Goal: Task Accomplishment & Management: Complete application form

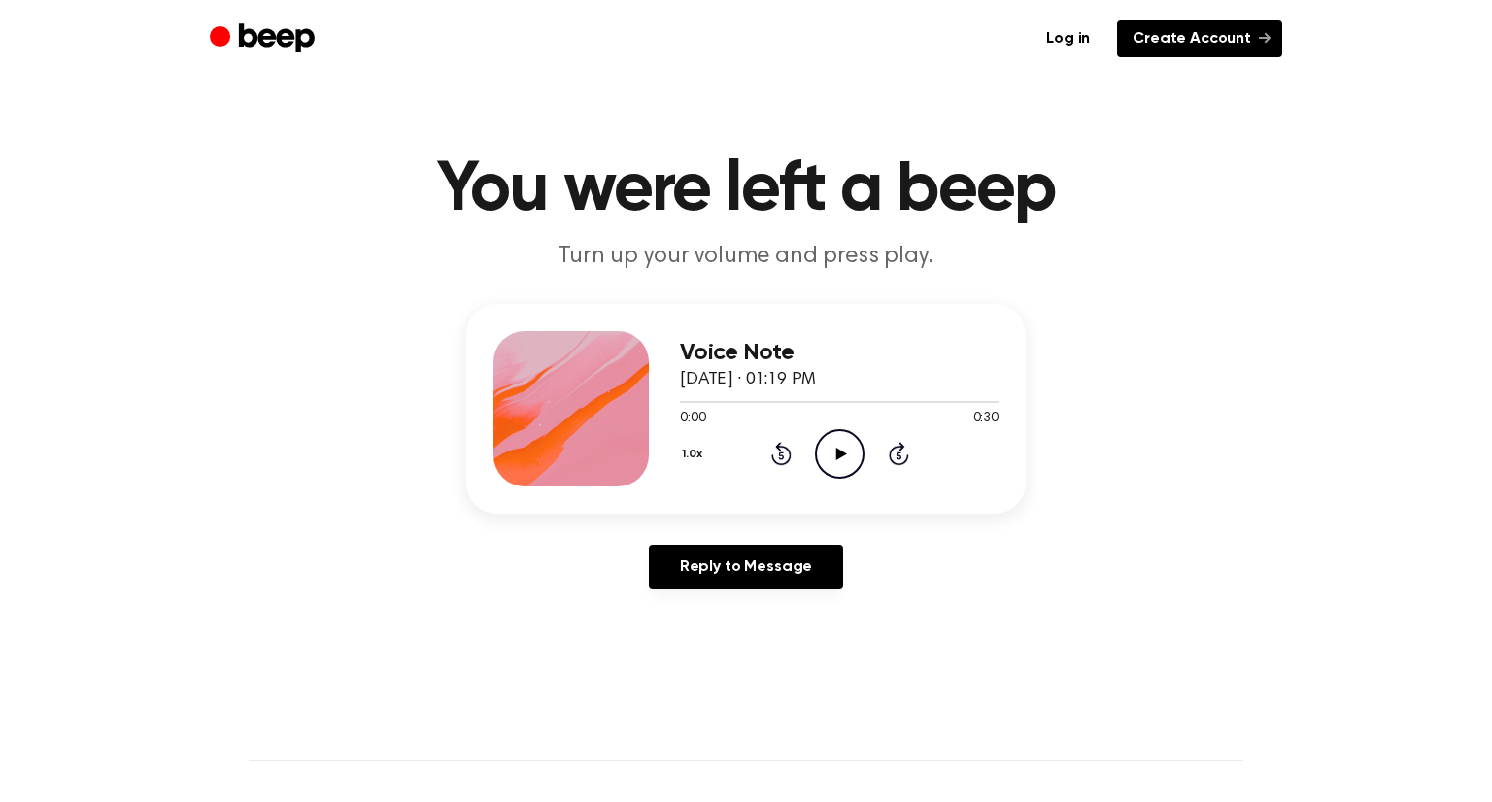
click at [1179, 51] on link "Create Account" at bounding box center [1199, 38] width 165 height 37
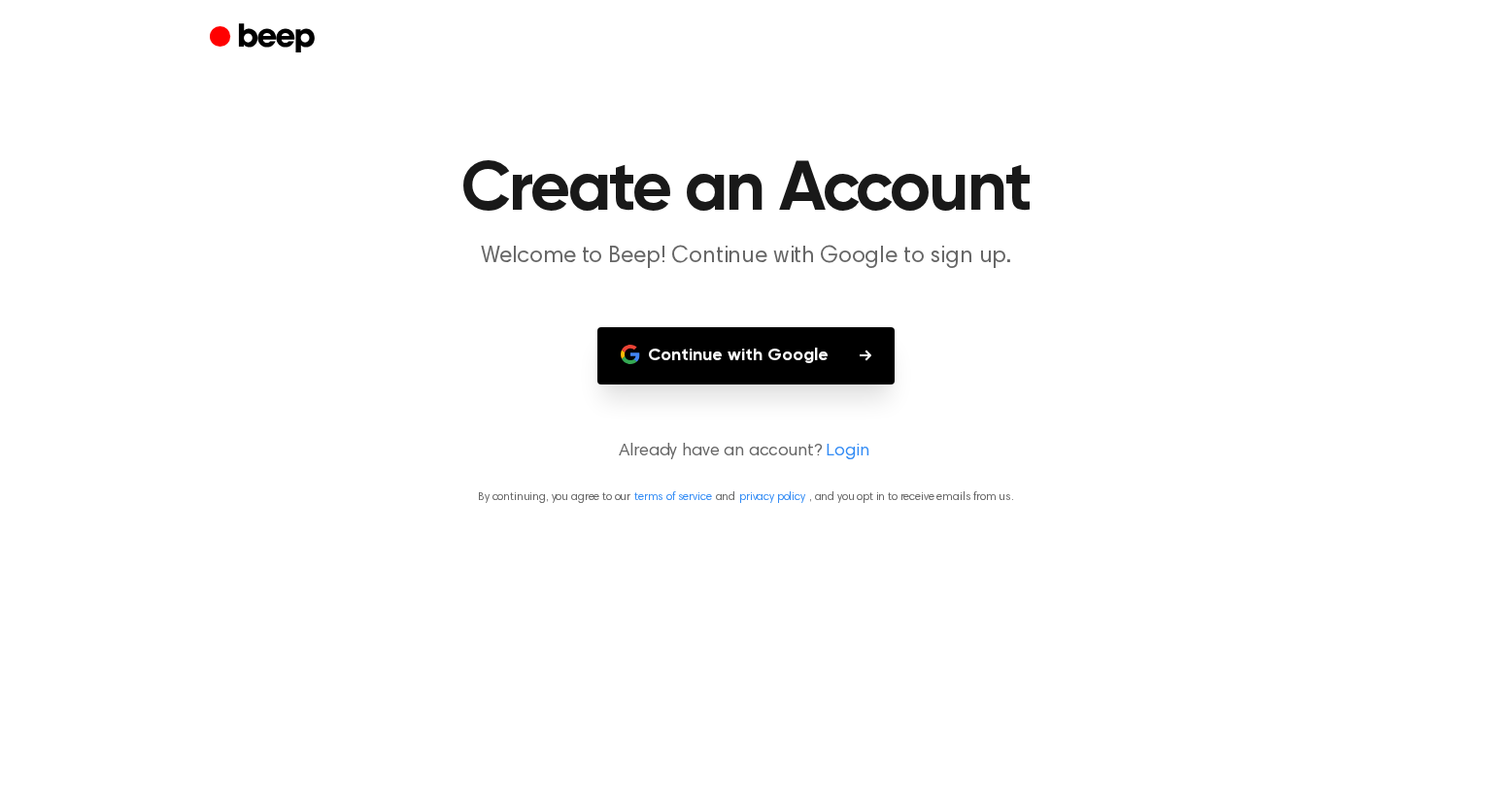
click at [776, 368] on button "Continue with Google" at bounding box center [745, 355] width 297 height 57
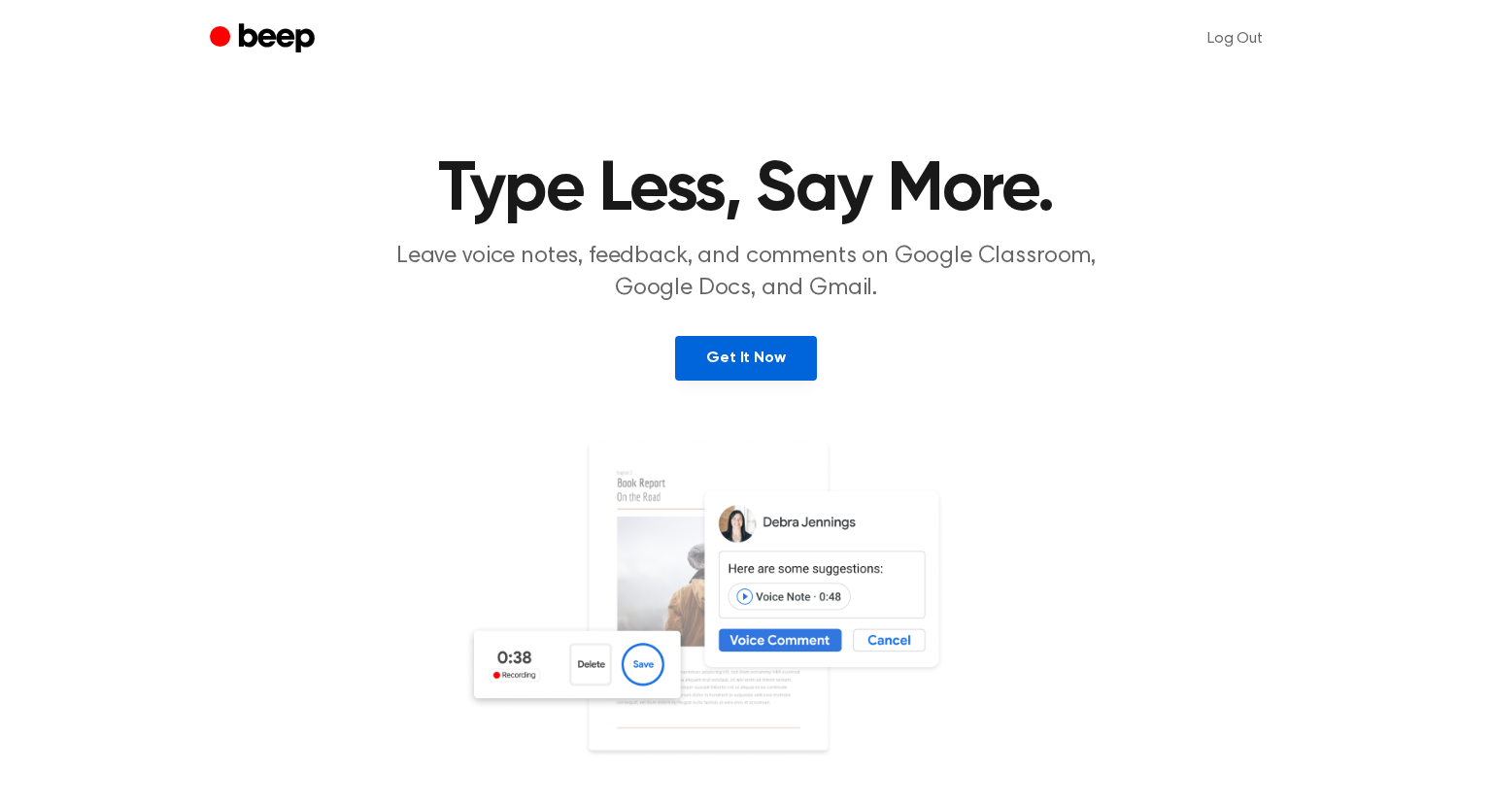
click at [785, 361] on link "Get It Now" at bounding box center [745, 358] width 141 height 45
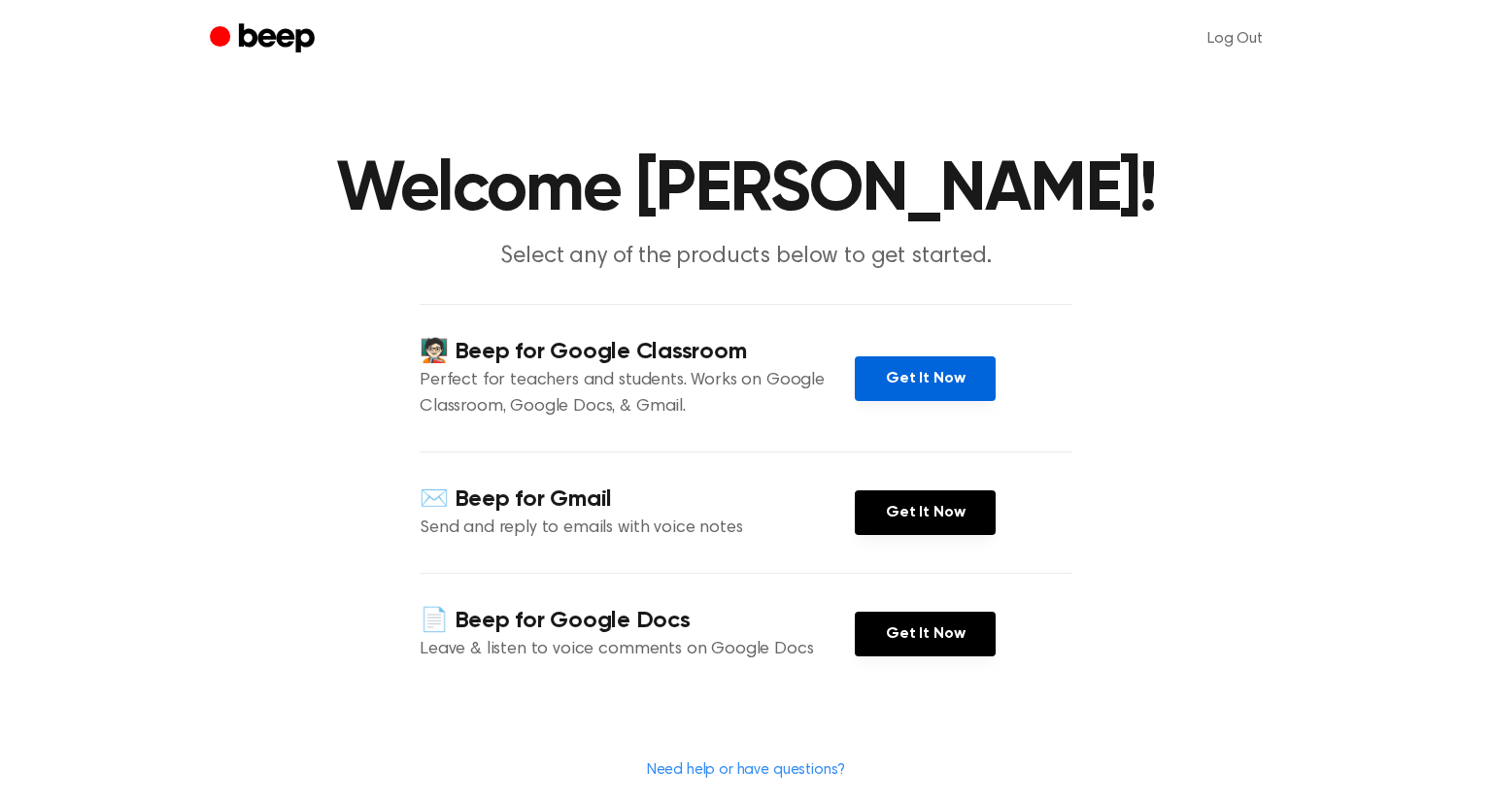
click at [903, 380] on link "Get It Now" at bounding box center [925, 379] width 141 height 45
